Goal: Information Seeking & Learning: Check status

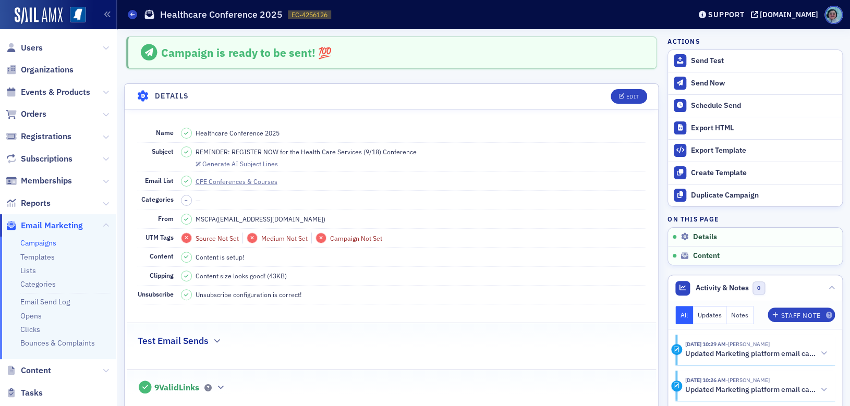
scroll to position [521, 0]
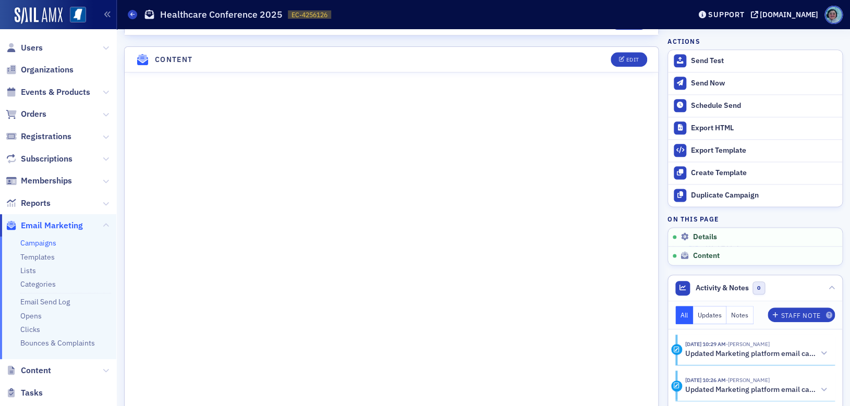
click at [64, 225] on span "Email Marketing" at bounding box center [52, 225] width 62 height 11
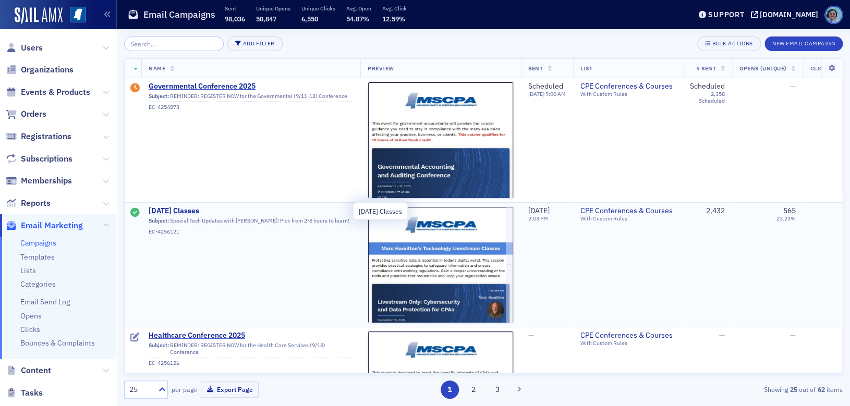
click at [223, 207] on span "[DATE] Classes" at bounding box center [251, 210] width 204 height 9
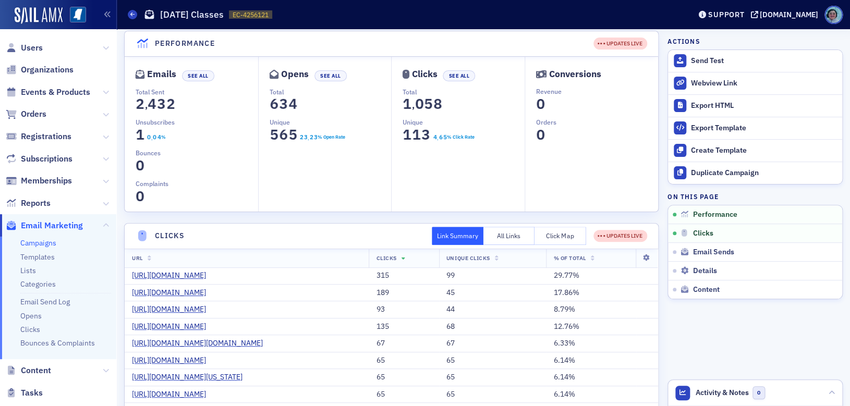
scroll to position [156, 0]
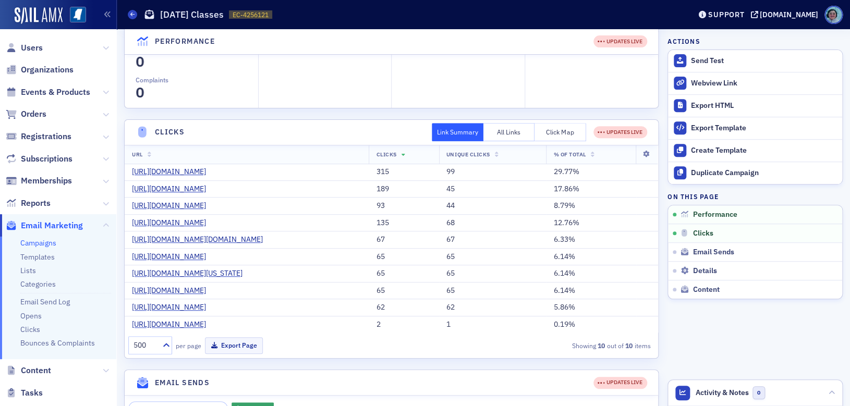
click at [561, 131] on button "Click Map" at bounding box center [560, 132] width 52 height 18
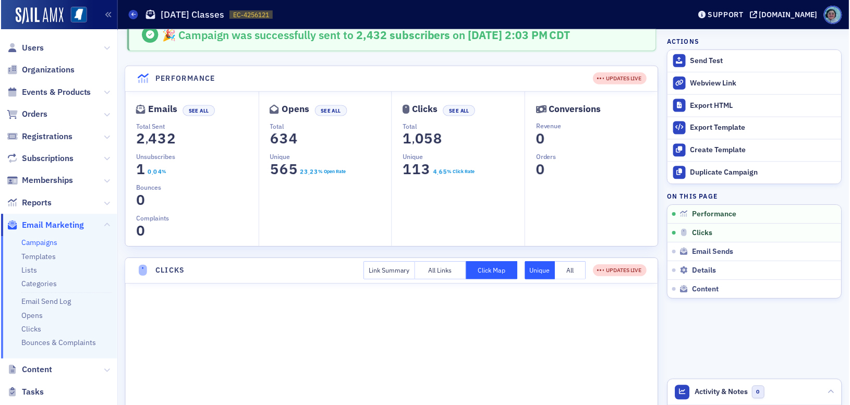
scroll to position [0, 0]
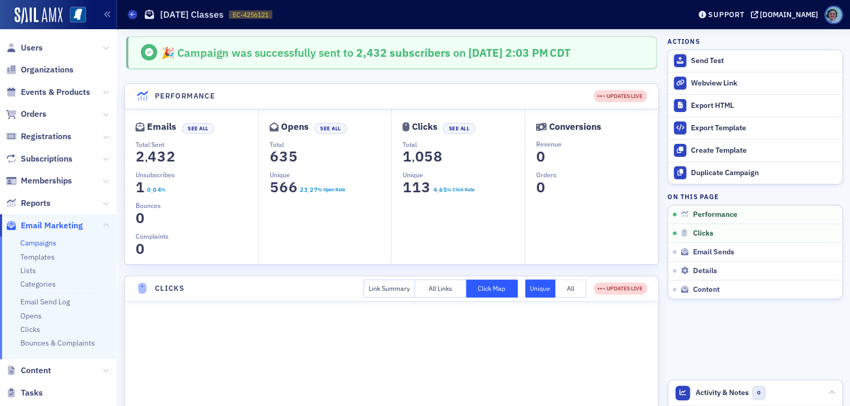
click at [140, 185] on span "1" at bounding box center [140, 187] width 14 height 18
click at [199, 128] on button "See All" at bounding box center [198, 128] width 32 height 11
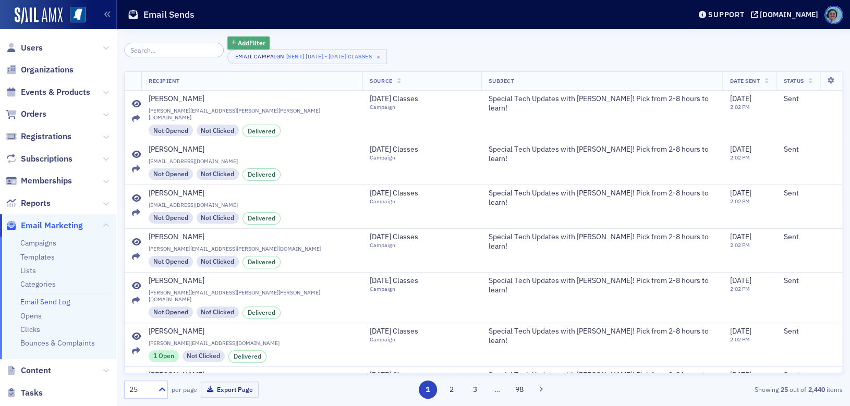
click at [258, 43] on span "Add Filter" at bounding box center [252, 42] width 28 height 9
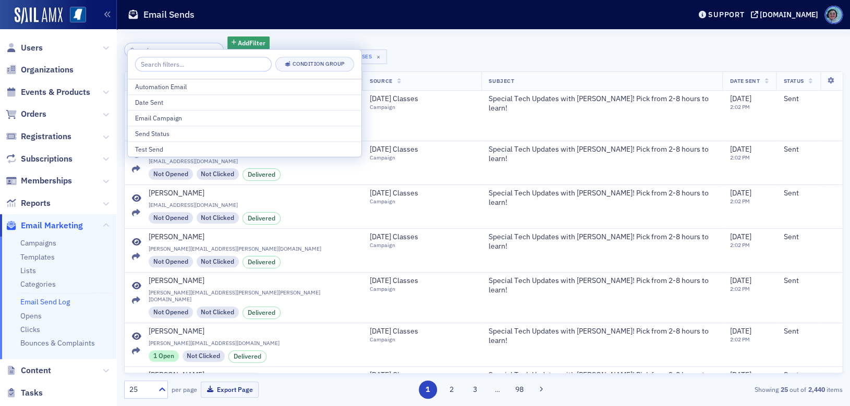
click at [312, 32] on div "Add Filter Email Campaign [Sent] [DATE] - [DATE] Classes × Recipient Source Sub…" at bounding box center [483, 217] width 718 height 377
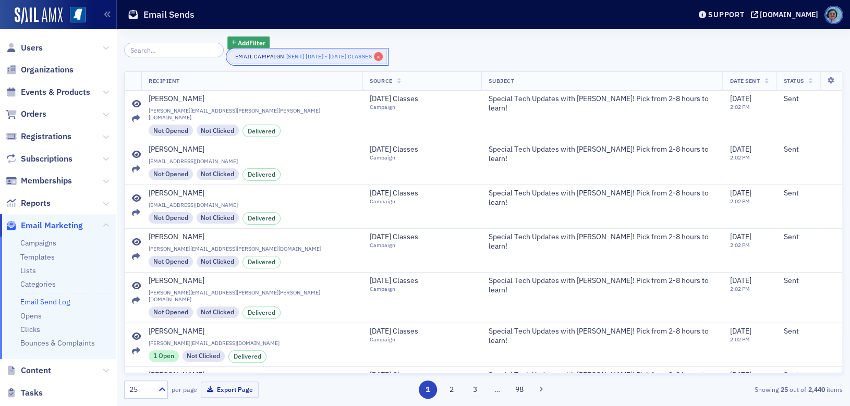
click at [383, 56] on span "×" at bounding box center [378, 56] width 9 height 9
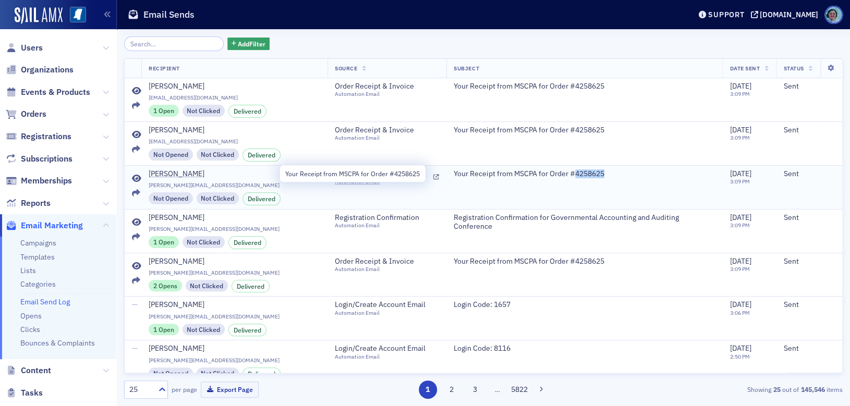
drag, startPoint x: 548, startPoint y: 174, endPoint x: 582, endPoint y: 174, distance: 34.4
click at [582, 174] on div "Your Receipt from MSCPA for Order #4258625" at bounding box center [584, 173] width 261 height 9
copy span "4258625"
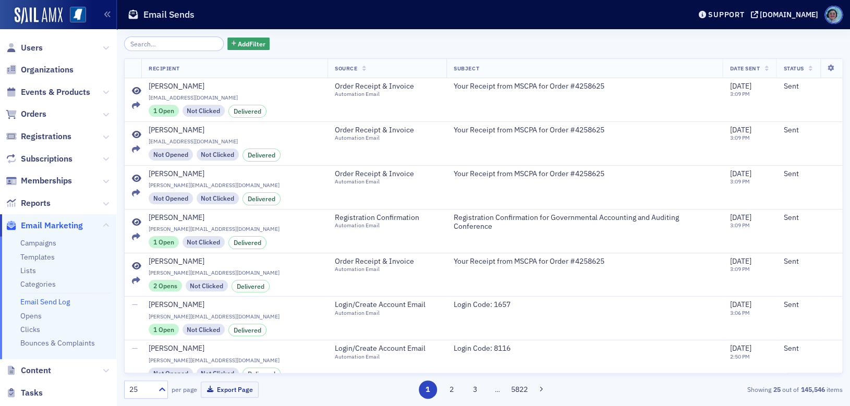
click at [46, 112] on span "Orders" at bounding box center [58, 114] width 116 height 22
click at [41, 114] on span "Orders" at bounding box center [34, 113] width 26 height 11
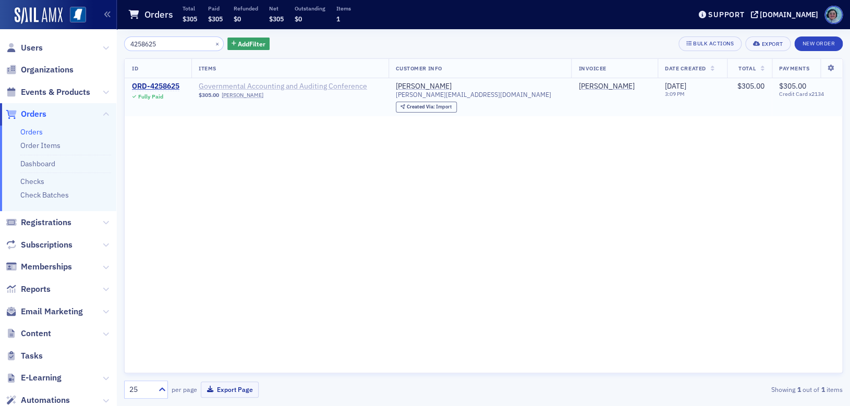
type input "4258625"
click at [223, 83] on span "Governmental Accounting and Auditing Conference" at bounding box center [283, 86] width 168 height 9
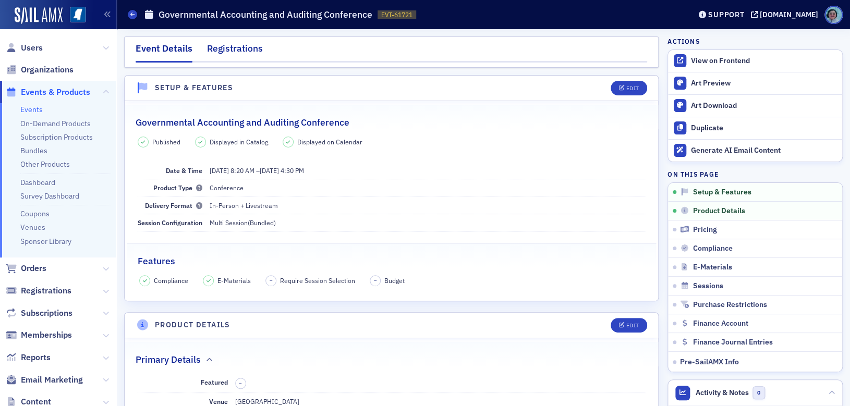
click at [250, 44] on div "Registrations" at bounding box center [235, 51] width 56 height 19
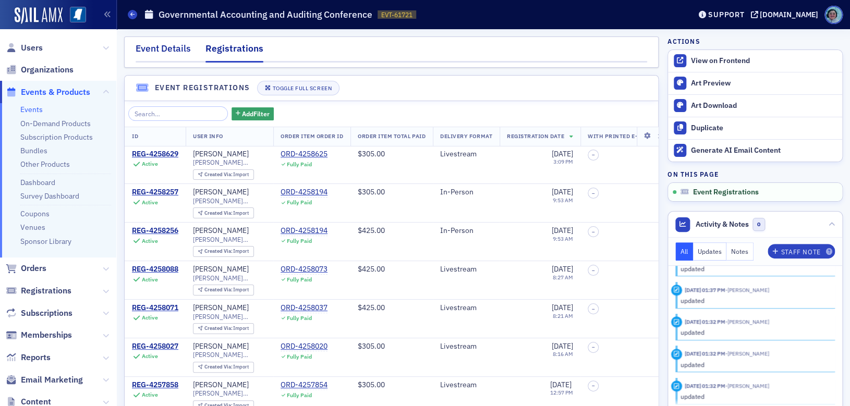
click at [188, 52] on div "Event Details" at bounding box center [163, 51] width 55 height 19
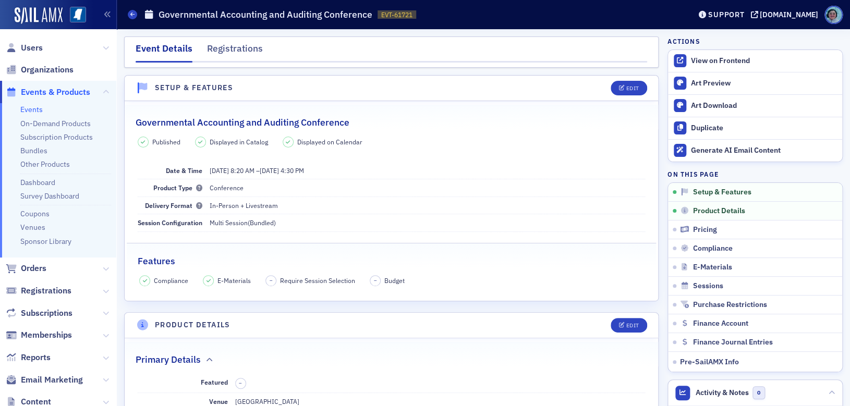
click at [46, 92] on span "Events & Products" at bounding box center [55, 92] width 69 height 11
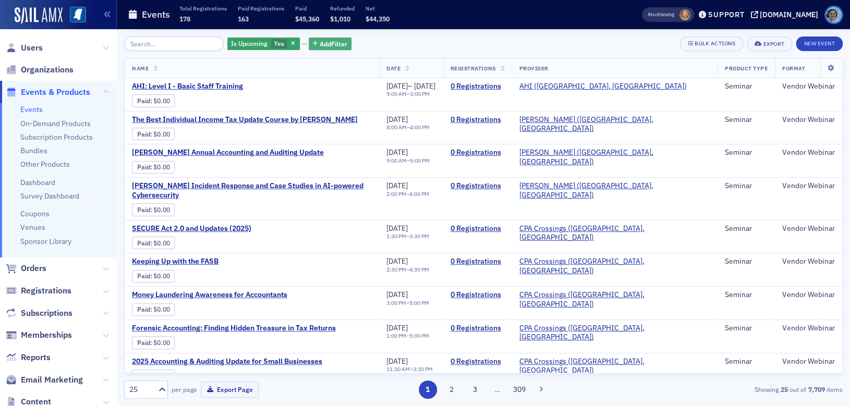
click at [326, 39] on span "Add Filter" at bounding box center [334, 43] width 28 height 9
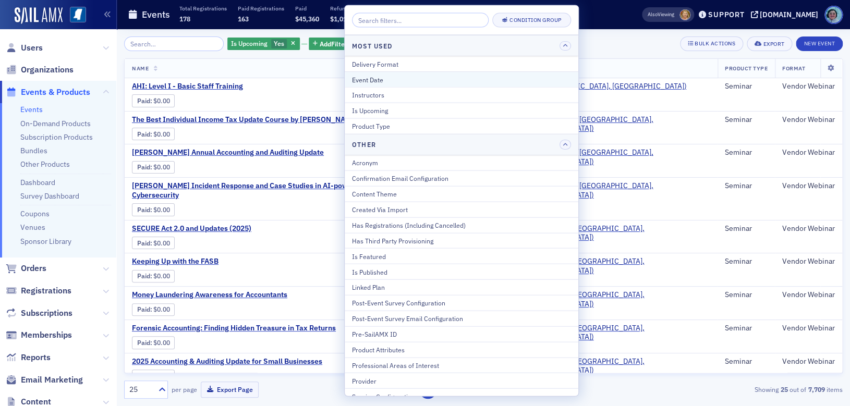
click at [400, 78] on div "Event Date" at bounding box center [461, 79] width 219 height 9
select select "8"
select select "2025"
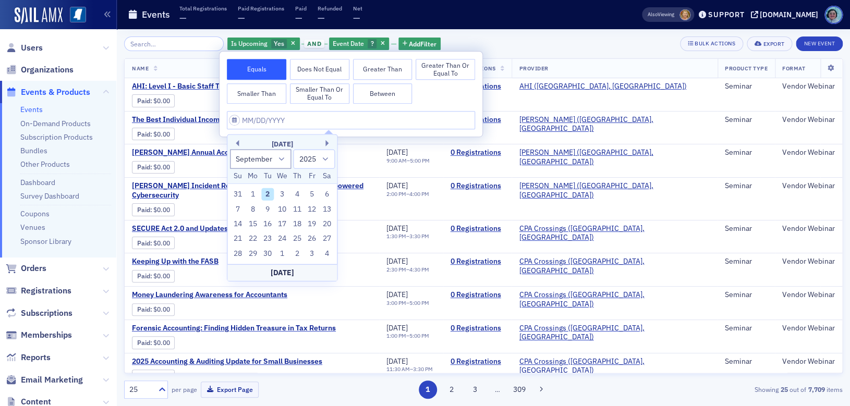
click at [304, 206] on div "7 8 9 10 11 12 13" at bounding box center [282, 209] width 104 height 15
click at [301, 206] on div "11" at bounding box center [297, 209] width 13 height 13
type input "09/11/2025"
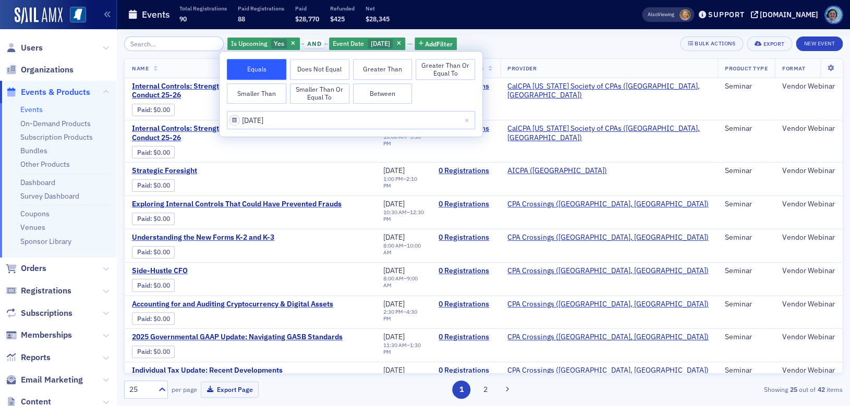
click at [511, 38] on div "Is Upcoming Yes and Event Date 9/11/2025 Add Filter Bulk Actions Export New Eve…" at bounding box center [483, 43] width 718 height 15
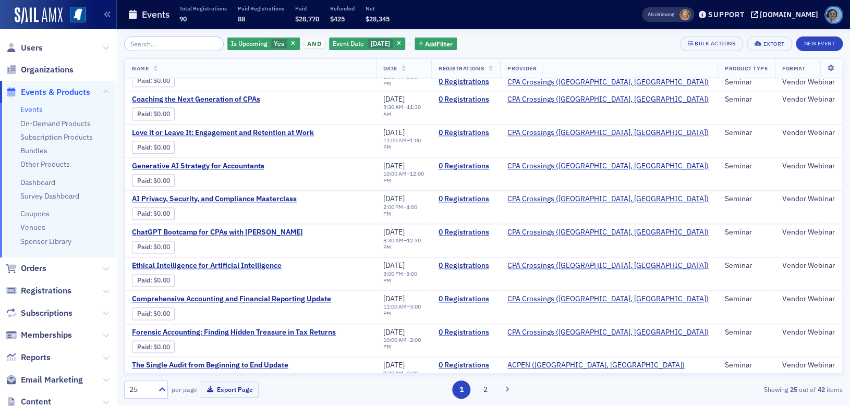
scroll to position [552, 0]
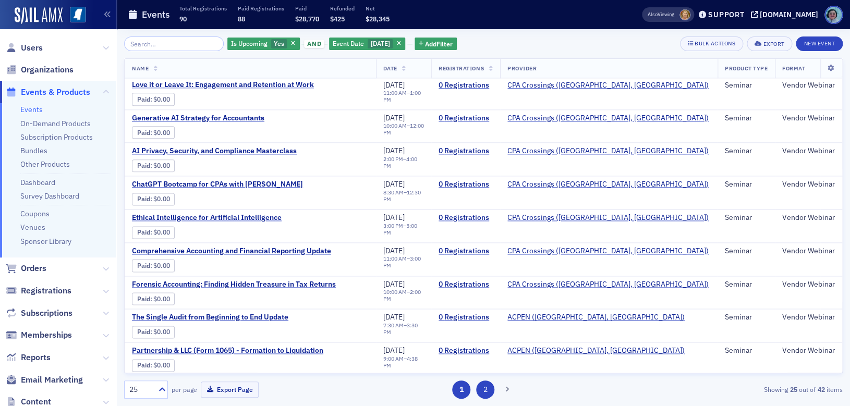
click at [480, 384] on button "2" at bounding box center [485, 390] width 18 height 18
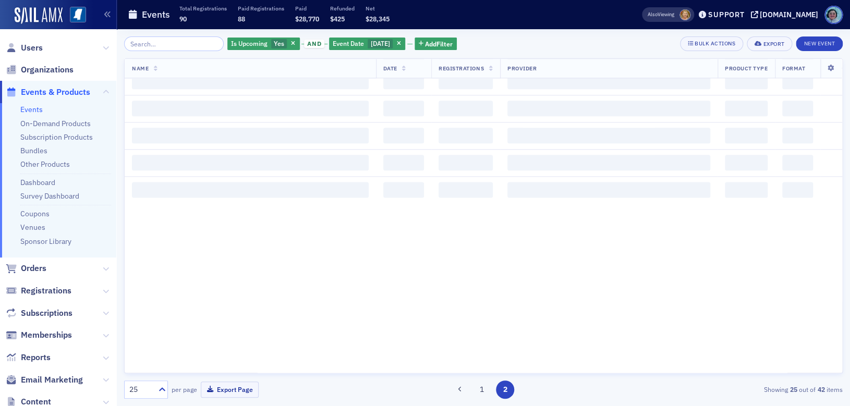
scroll to position [0, 0]
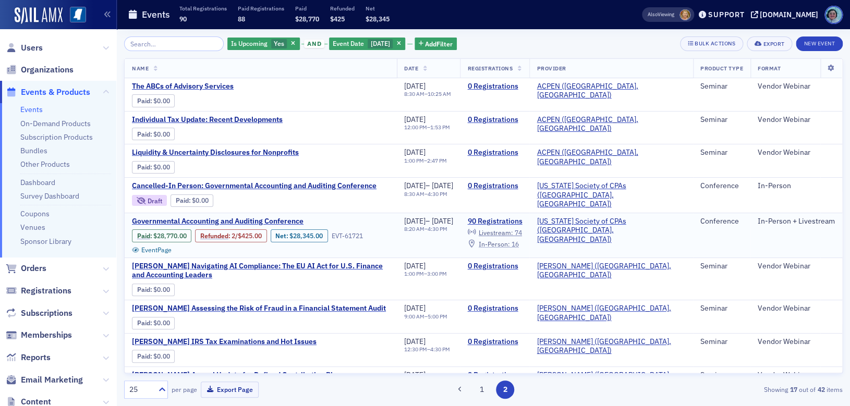
click at [510, 241] on span "In-Person :" at bounding box center [494, 244] width 31 height 8
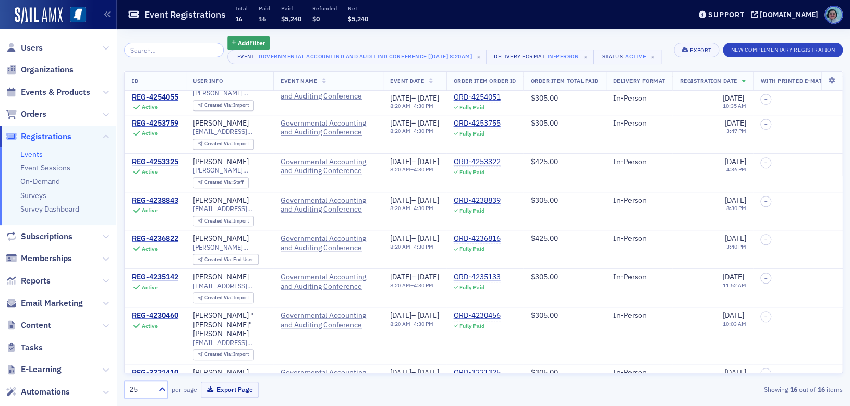
scroll to position [367, 0]
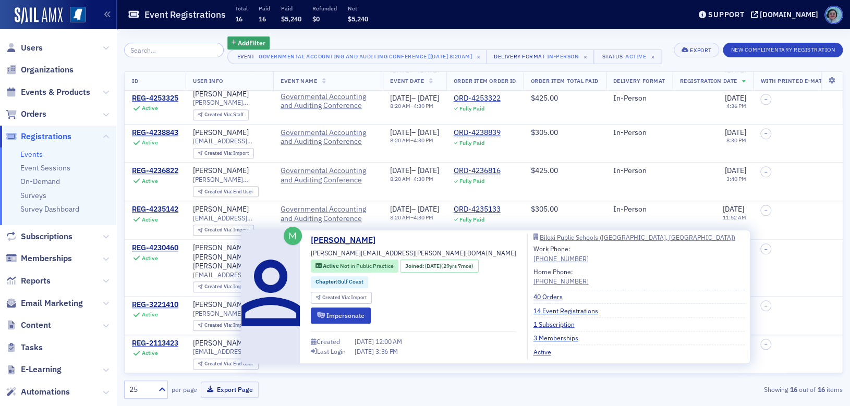
click at [352, 252] on span "shane.switzer@biloxischools.net" at bounding box center [413, 252] width 205 height 9
click at [363, 239] on link "Shane Switzer" at bounding box center [347, 240] width 72 height 13
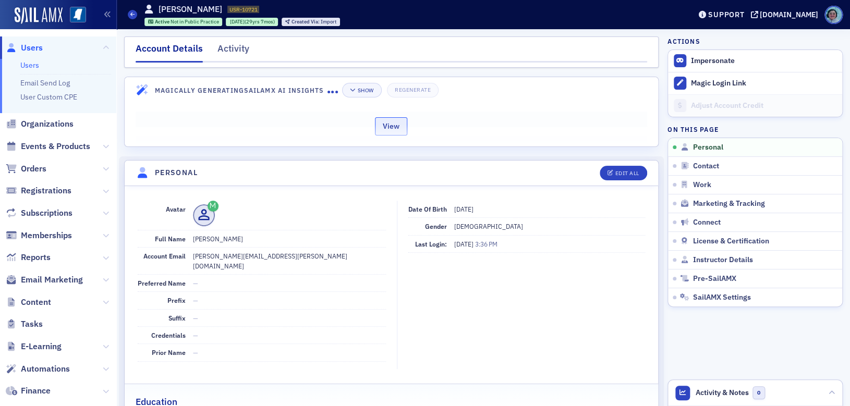
click at [394, 120] on button "View" at bounding box center [391, 126] width 32 height 18
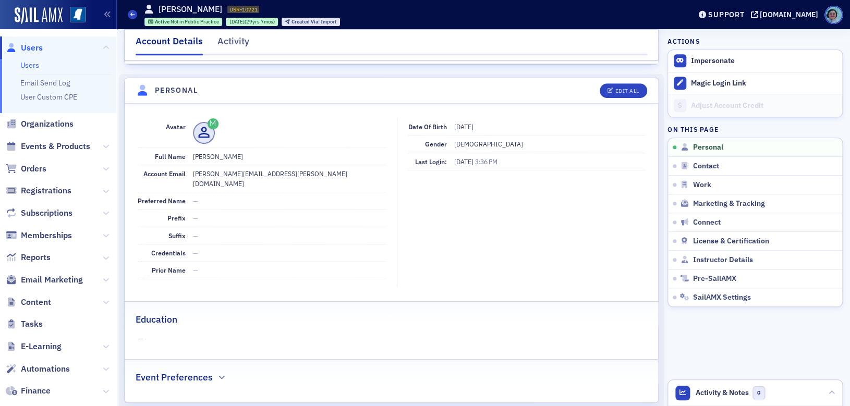
scroll to position [209, 0]
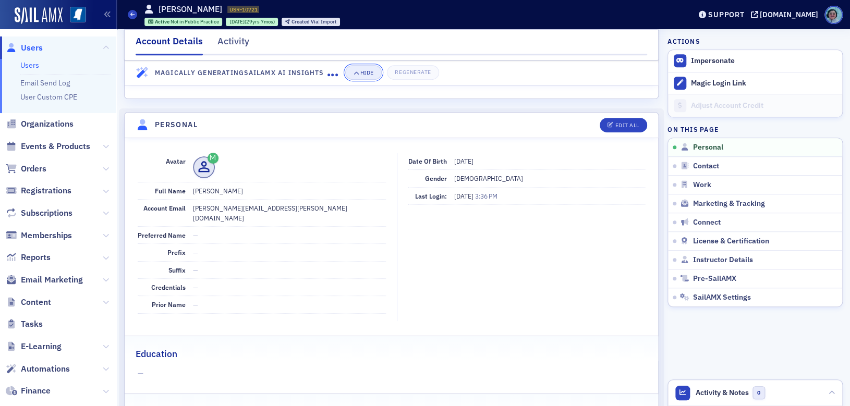
click at [360, 77] on button "Hide" at bounding box center [363, 73] width 36 height 15
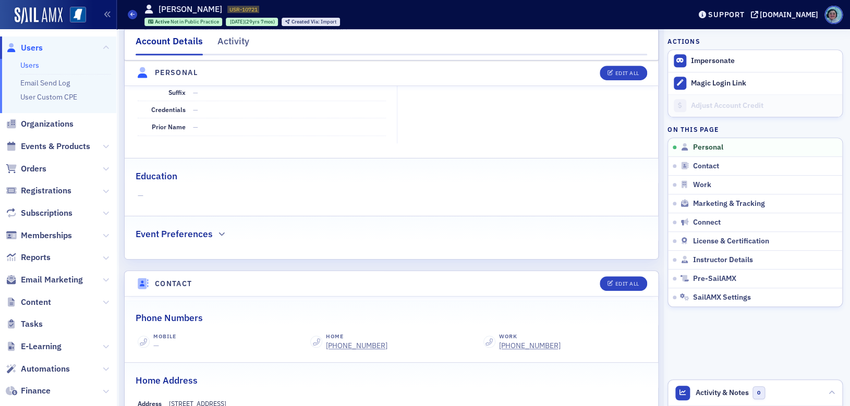
scroll to position [0, 0]
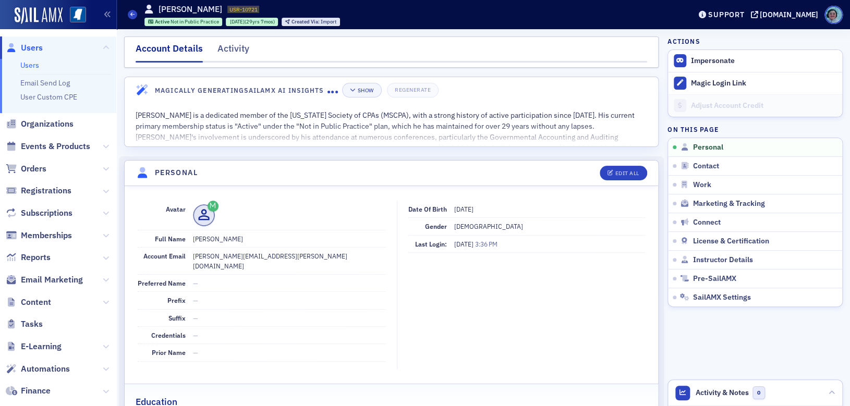
drag, startPoint x: 193, startPoint y: 238, endPoint x: 235, endPoint y: 243, distance: 42.5
click at [235, 243] on dd "Shane L Switzer" at bounding box center [289, 238] width 193 height 17
click at [241, 239] on dd "Shane L Switzer" at bounding box center [289, 238] width 193 height 17
drag, startPoint x: 239, startPoint y: 238, endPoint x: 187, endPoint y: 237, distance: 51.6
click at [187, 237] on div "Full Name Shane L Switzer" at bounding box center [262, 238] width 248 height 17
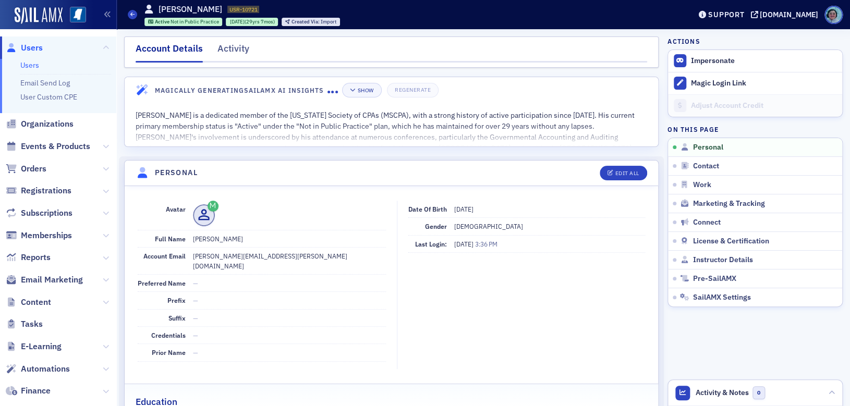
copy div "Shane L Switzer"
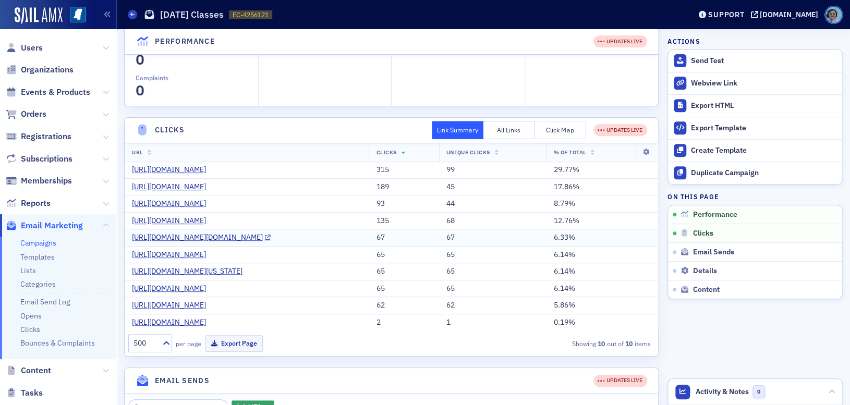
scroll to position [156, 0]
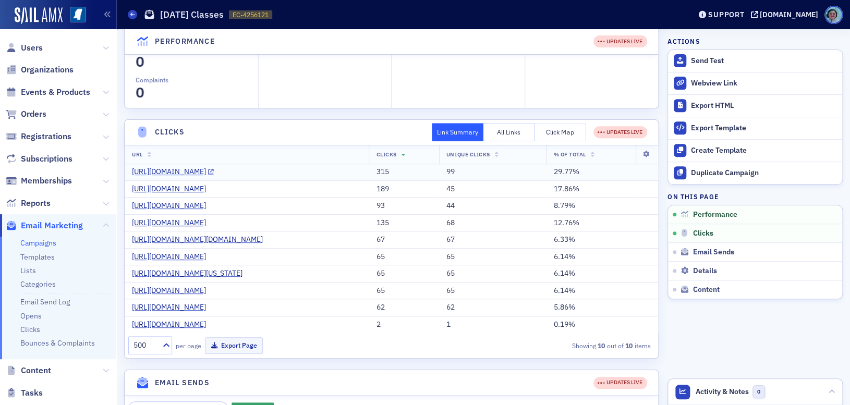
click at [214, 171] on link "https://ms-cpa.org/catalog/events/59599-livestream-only-cybersecurity-and-data-…" at bounding box center [173, 171] width 82 height 9
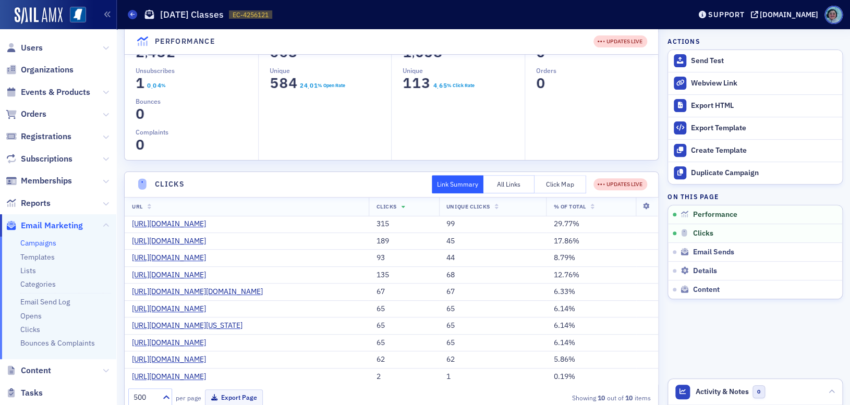
scroll to position [37, 0]
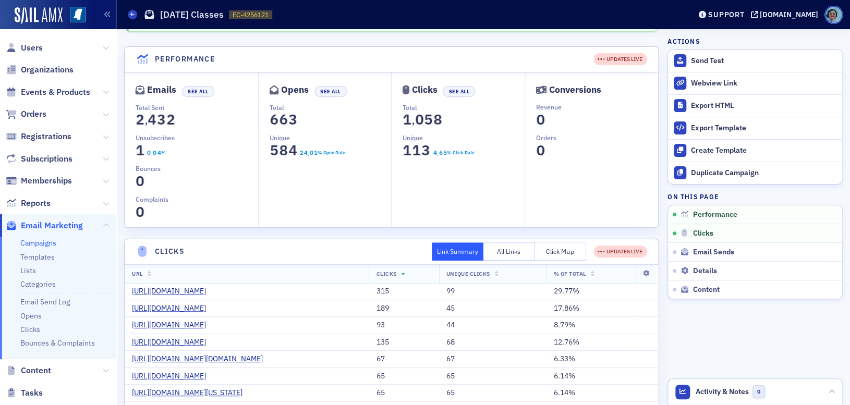
click at [524, 183] on div "Conversions Revenue 0 1 2 3 4 5 6 7 8 9 0 Orders 0 1 2 3 4 5 6 7 8 9 0" at bounding box center [590, 149] width 133 height 155
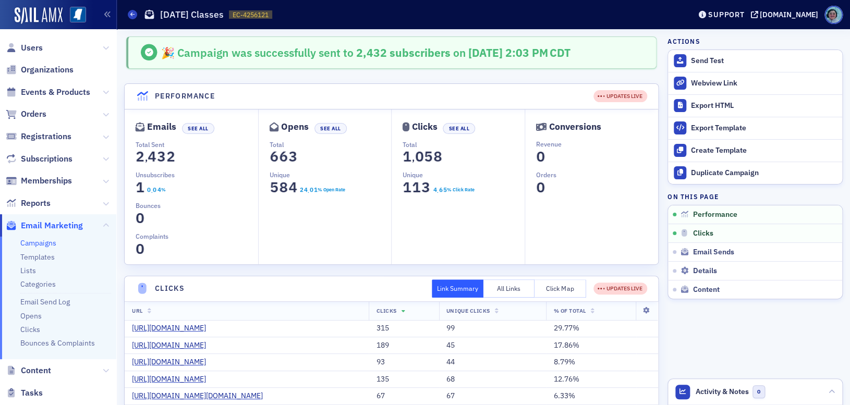
click at [63, 8] on link at bounding box center [74, 16] width 23 height 18
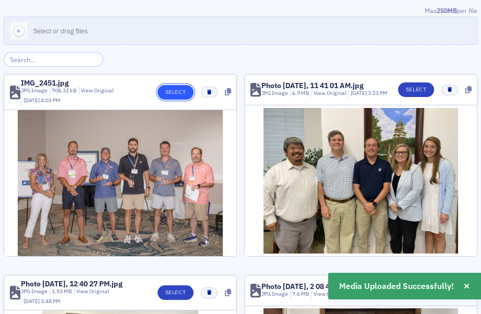
click at [173, 90] on button "Select" at bounding box center [175, 92] width 36 height 15
